Goal: Leave review/rating: Leave review/rating

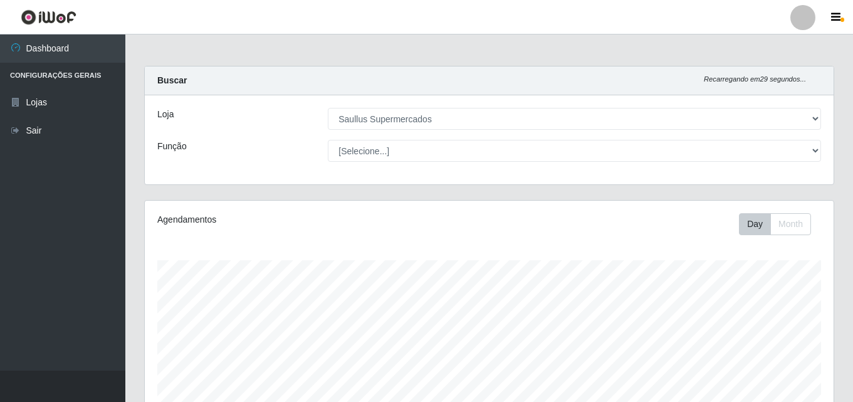
select select "423"
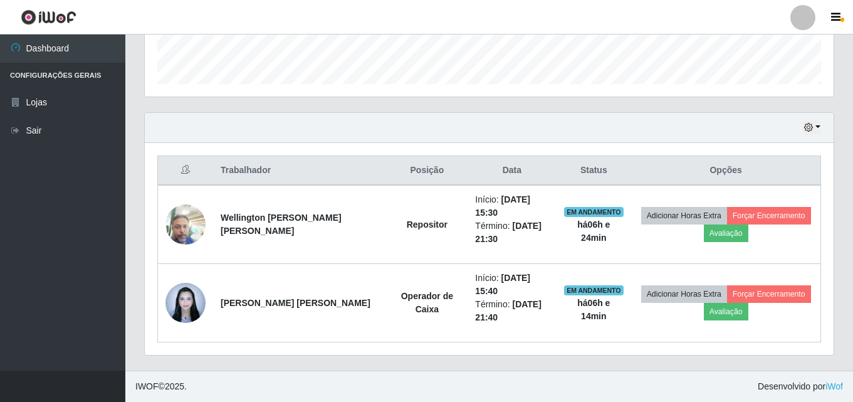
scroll to position [260, 689]
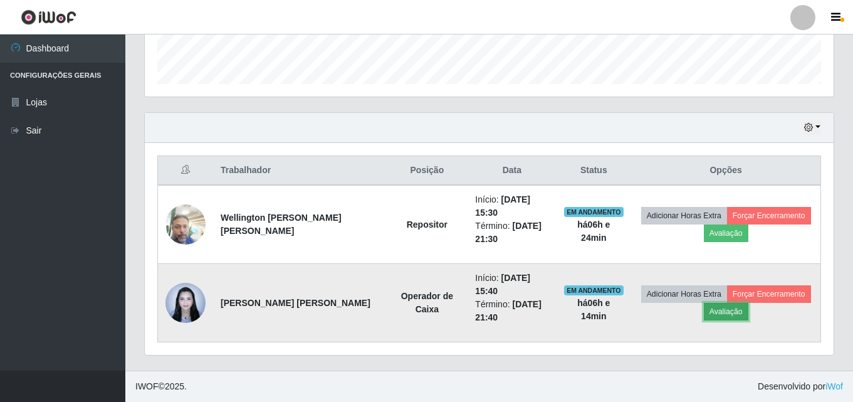
click at [718, 312] on button "Avaliação" at bounding box center [726, 312] width 45 height 18
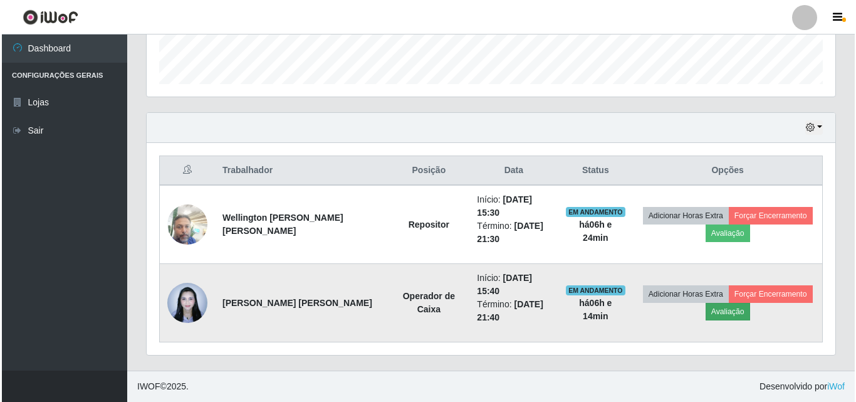
scroll to position [260, 683]
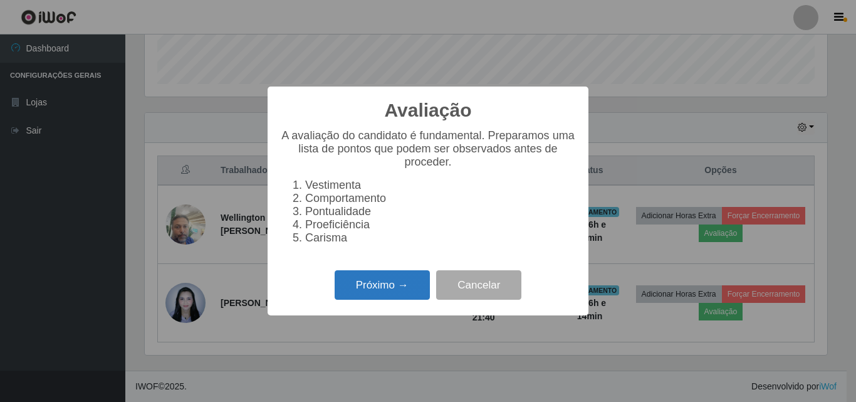
click at [379, 300] on button "Próximo →" at bounding box center [382, 284] width 95 height 29
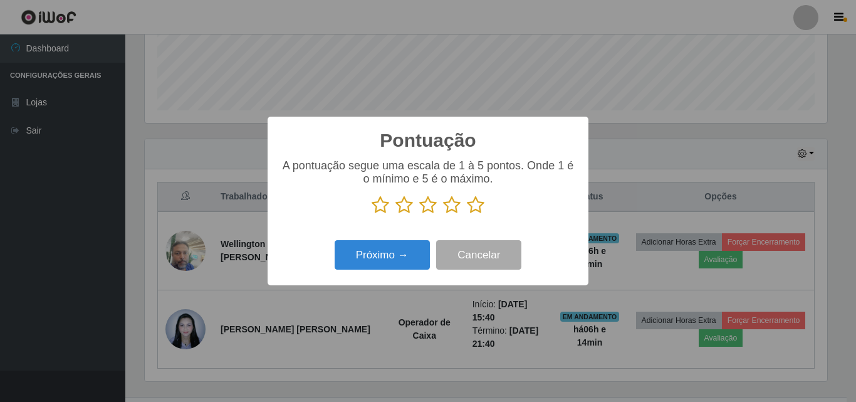
drag, startPoint x: 380, startPoint y: 209, endPoint x: 399, endPoint y: 214, distance: 20.2
click at [399, 214] on p at bounding box center [428, 205] width 296 height 19
click at [378, 206] on icon at bounding box center [381, 205] width 18 height 19
click at [372, 214] on input "radio" at bounding box center [372, 214] width 0 height 0
click at [407, 207] on icon at bounding box center [404, 205] width 18 height 19
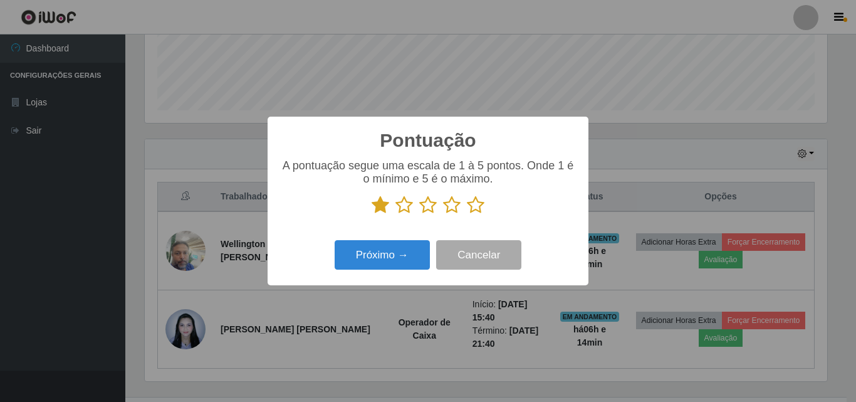
click at [395, 214] on input "radio" at bounding box center [395, 214] width 0 height 0
click at [428, 205] on icon at bounding box center [428, 205] width 18 height 19
click at [419, 214] on input "radio" at bounding box center [419, 214] width 0 height 0
click at [454, 208] on icon at bounding box center [452, 205] width 18 height 19
click at [443, 214] on input "radio" at bounding box center [443, 214] width 0 height 0
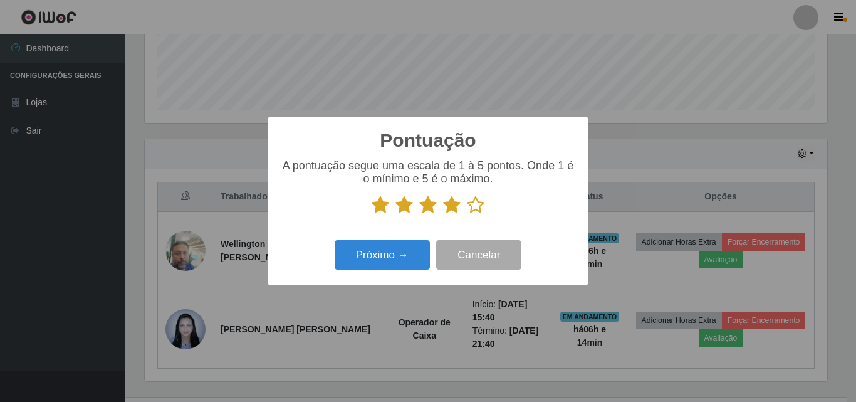
click at [478, 204] on icon at bounding box center [476, 205] width 18 height 19
click at [467, 214] on input "radio" at bounding box center [467, 214] width 0 height 0
click at [408, 251] on button "Próximo →" at bounding box center [382, 254] width 95 height 29
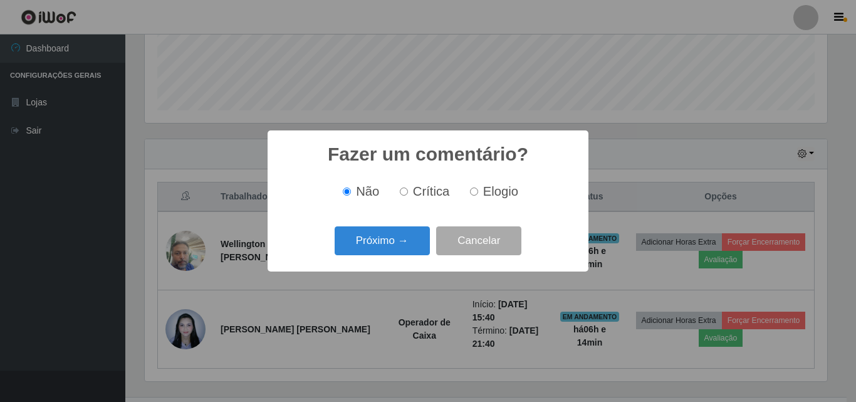
scroll to position [626522, 626099]
drag, startPoint x: 379, startPoint y: 223, endPoint x: 375, endPoint y: 238, distance: 14.9
click at [379, 224] on div "Fazer um comentário? × Não Crítica Elogio Próximo → Cancelar" at bounding box center [428, 200] width 321 height 140
click at [375, 239] on button "Próximo →" at bounding box center [382, 240] width 95 height 29
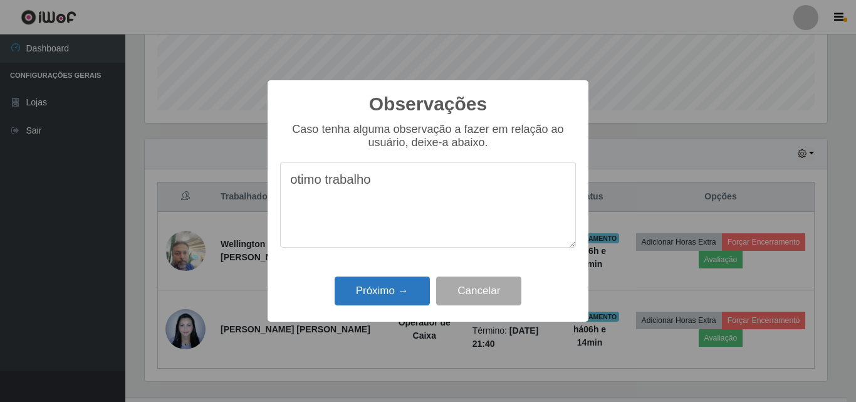
type textarea "otimo trabalho"
click at [384, 297] on button "Próximo →" at bounding box center [382, 290] width 95 height 29
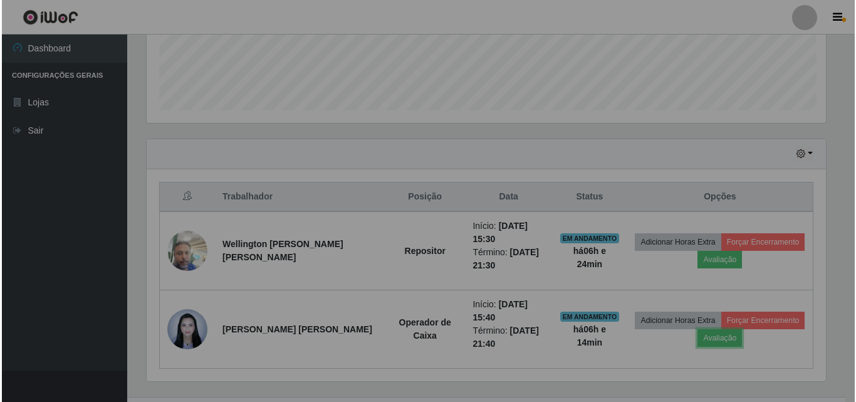
scroll to position [260, 689]
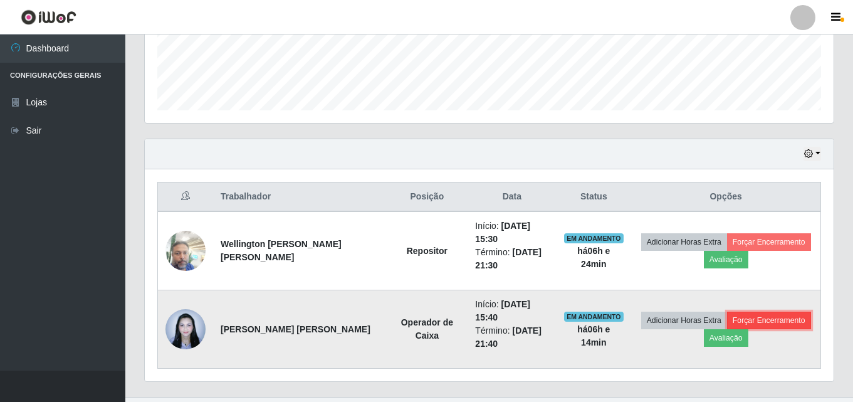
click at [750, 319] on button "Forçar Encerramento" at bounding box center [769, 321] width 84 height 18
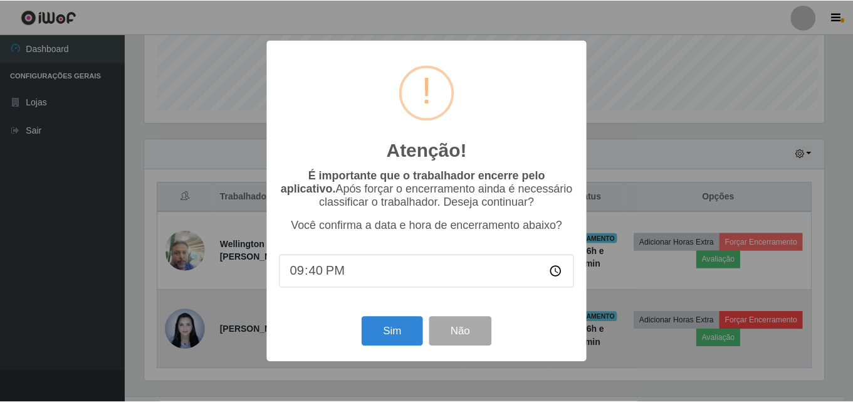
scroll to position [260, 683]
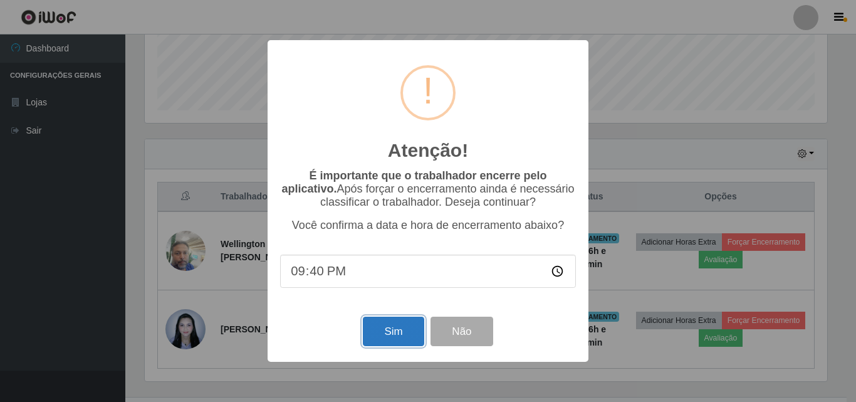
click at [404, 336] on button "Sim" at bounding box center [393, 331] width 61 height 29
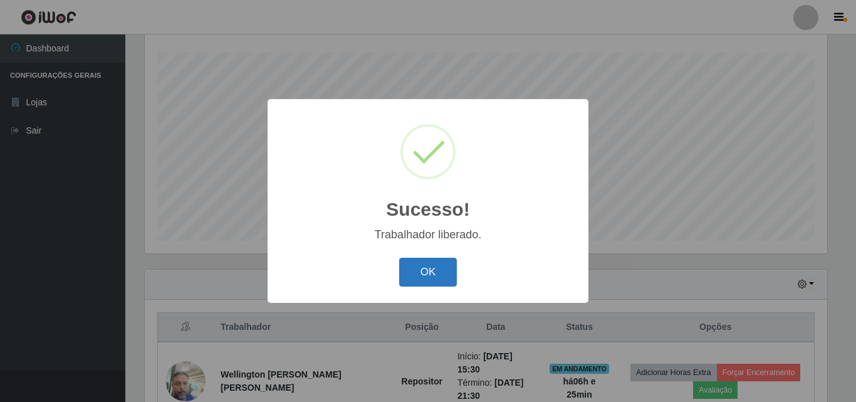
click at [419, 265] on button "OK" at bounding box center [428, 272] width 58 height 29
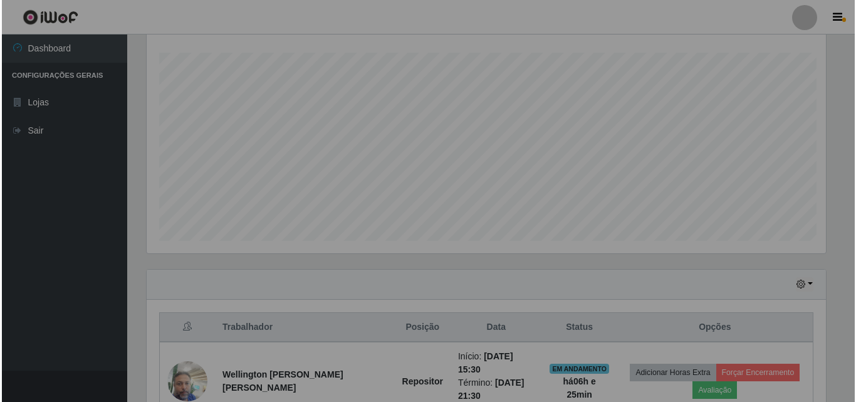
scroll to position [260, 689]
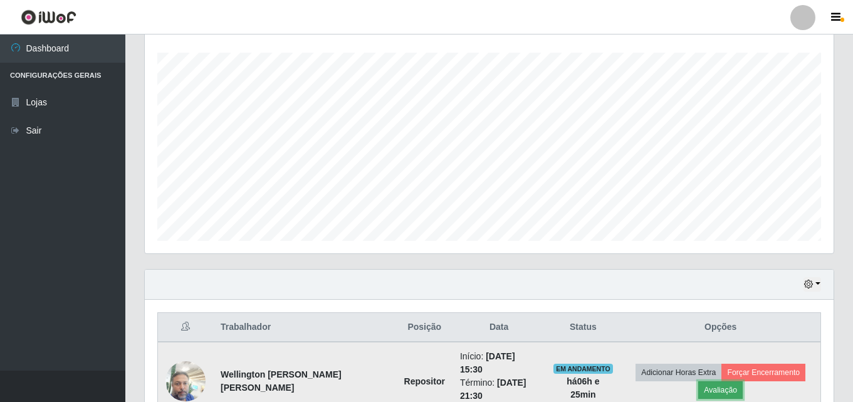
click at [724, 389] on button "Avaliação" at bounding box center [720, 390] width 45 height 18
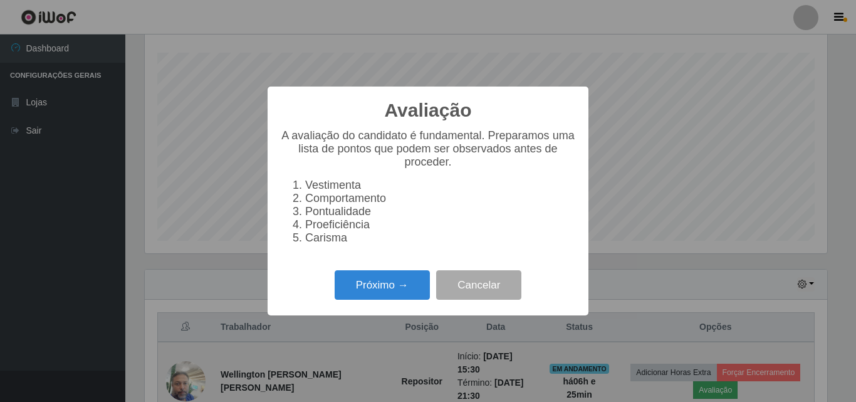
scroll to position [260, 683]
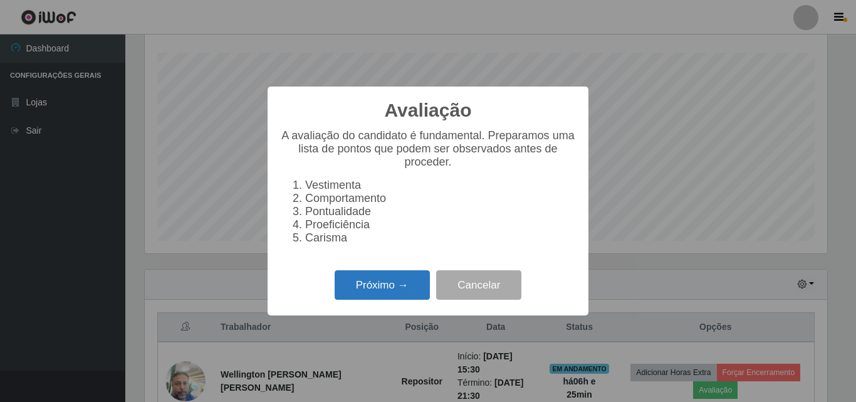
click at [352, 281] on button "Próximo →" at bounding box center [382, 284] width 95 height 29
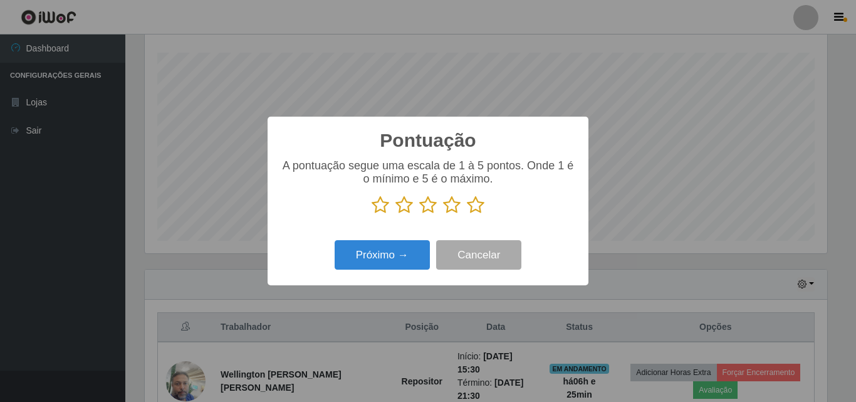
click at [379, 202] on icon at bounding box center [381, 205] width 18 height 19
click at [372, 214] on input "radio" at bounding box center [372, 214] width 0 height 0
click at [396, 206] on icon at bounding box center [404, 205] width 18 height 19
click at [395, 214] on input "radio" at bounding box center [395, 214] width 0 height 0
click at [426, 204] on icon at bounding box center [428, 205] width 18 height 19
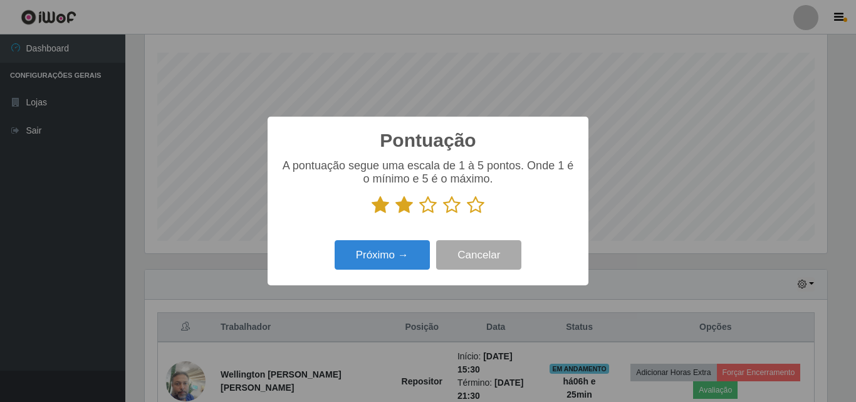
click at [419, 214] on input "radio" at bounding box center [419, 214] width 0 height 0
click at [443, 210] on p at bounding box center [428, 205] width 296 height 19
click at [455, 206] on icon at bounding box center [452, 205] width 18 height 19
click at [443, 214] on input "radio" at bounding box center [443, 214] width 0 height 0
click at [473, 202] on icon at bounding box center [476, 205] width 18 height 19
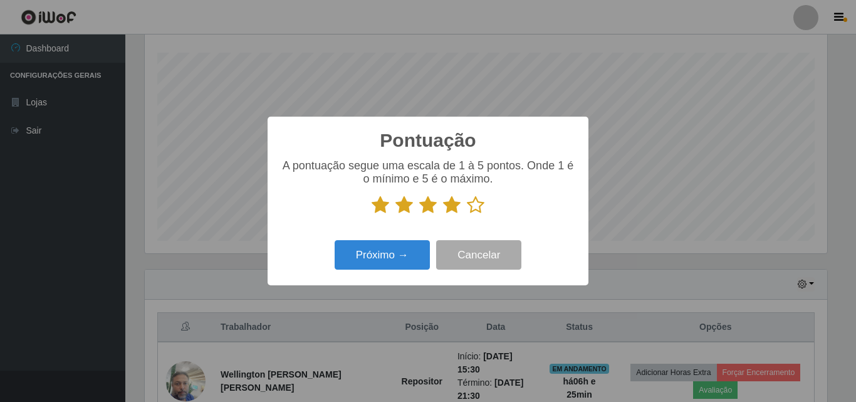
click at [467, 214] on input "radio" at bounding box center [467, 214] width 0 height 0
click at [387, 259] on button "Próximo →" at bounding box center [382, 254] width 95 height 29
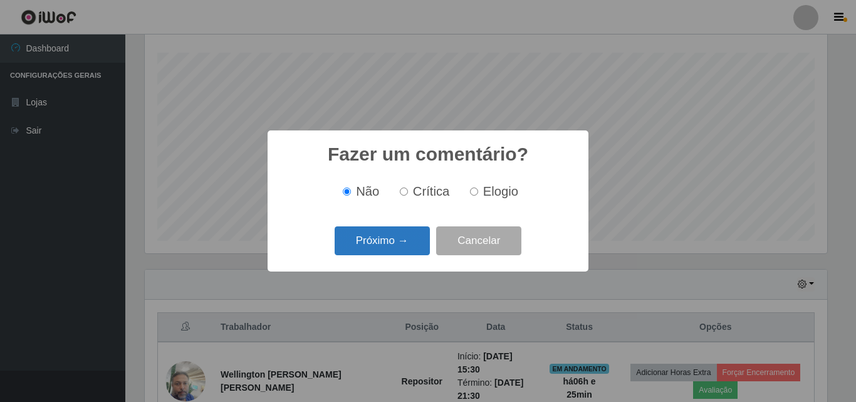
click at [390, 240] on button "Próximo →" at bounding box center [382, 240] width 95 height 29
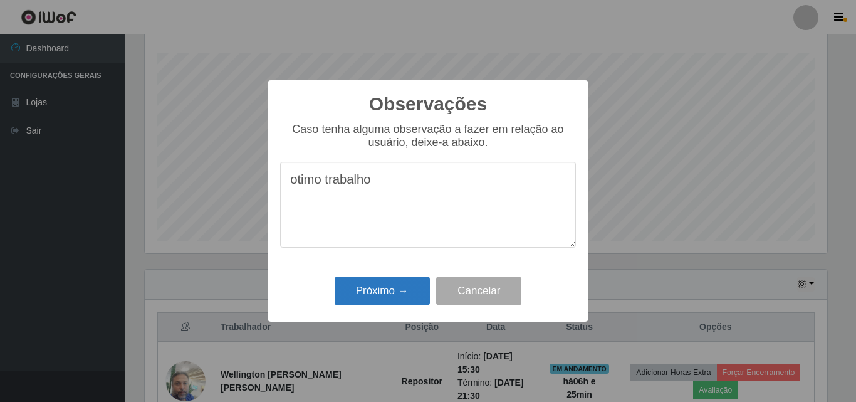
type textarea "otimo trabalho"
click at [374, 283] on button "Próximo →" at bounding box center [382, 290] width 95 height 29
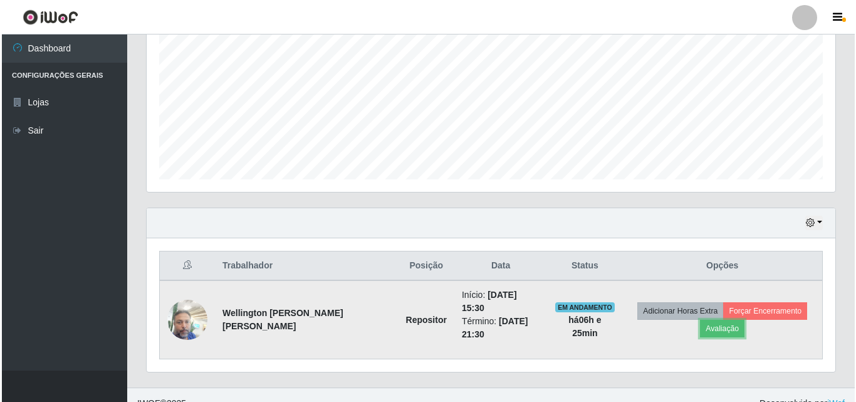
scroll to position [273, 0]
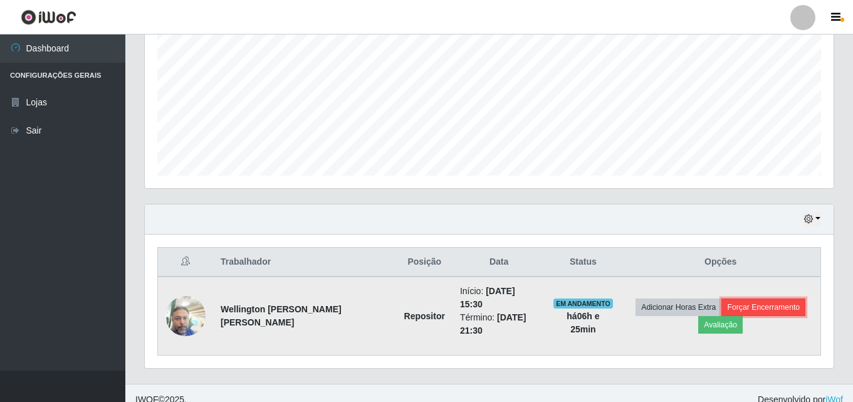
click at [749, 298] on button "Forçar Encerramento" at bounding box center [763, 307] width 84 height 18
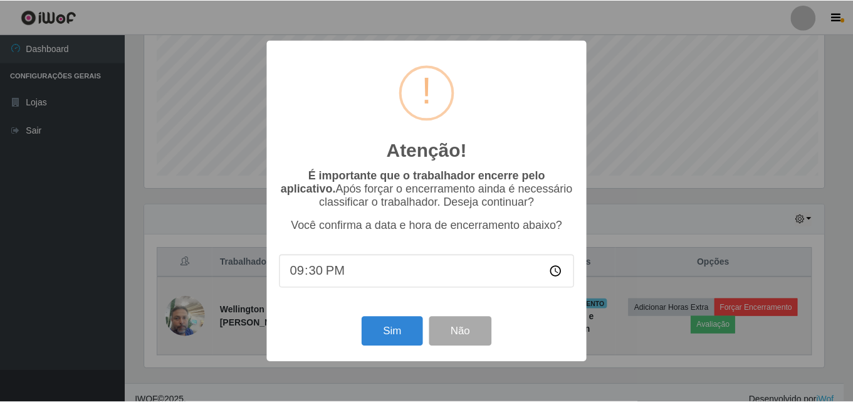
scroll to position [260, 683]
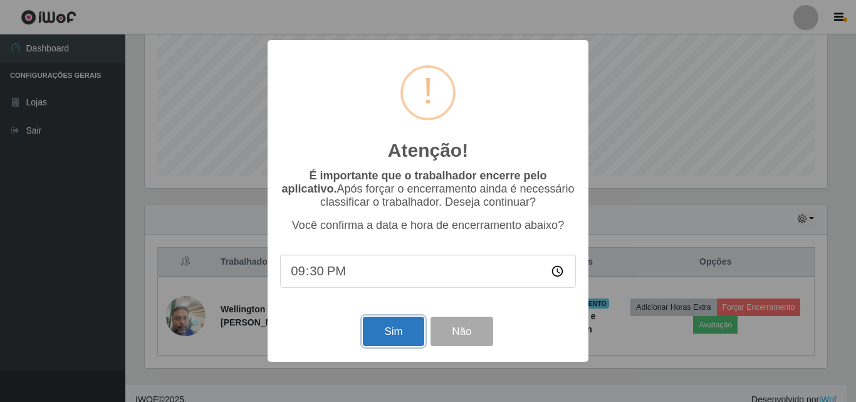
click at [397, 333] on button "Sim" at bounding box center [393, 331] width 61 height 29
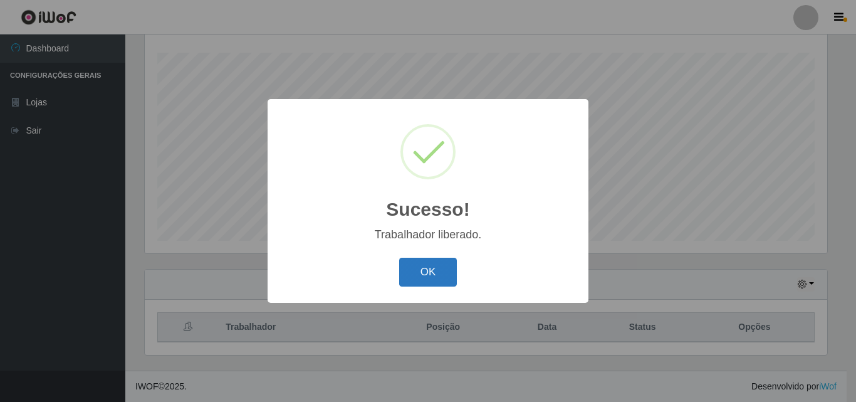
click at [444, 258] on button "OK" at bounding box center [428, 272] width 58 height 29
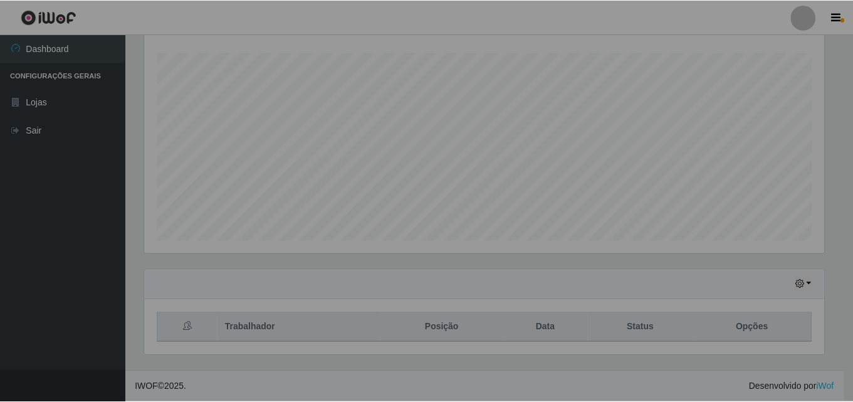
scroll to position [260, 689]
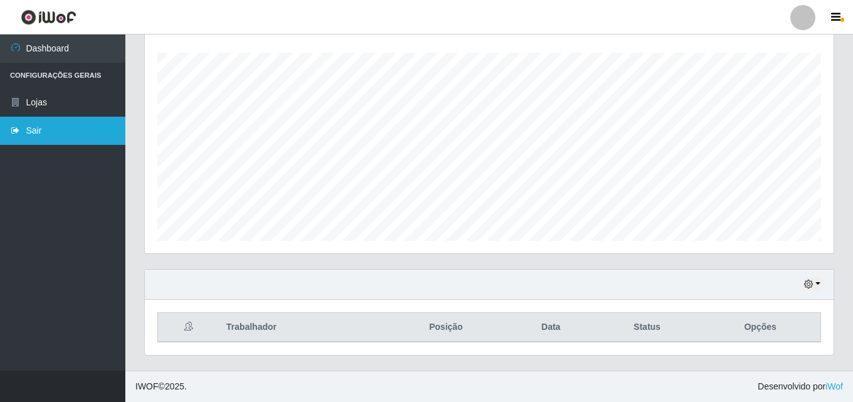
click at [31, 128] on link "Sair" at bounding box center [62, 131] width 125 height 28
